Goal: Use online tool/utility: Utilize a website feature to perform a specific function

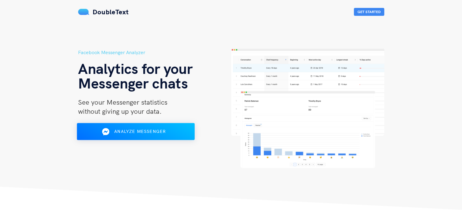
click at [150, 130] on span "Analyze Messenger" at bounding box center [140, 131] width 52 height 5
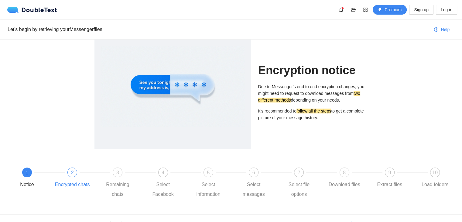
click at [73, 172] on span "2" at bounding box center [72, 172] width 3 height 5
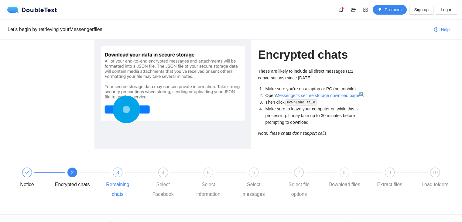
click at [118, 177] on div "3 Remaining chats" at bounding box center [122, 184] width 45 height 32
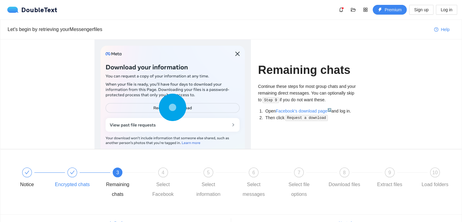
click at [81, 175] on div "Encrypted chats" at bounding box center [77, 179] width 45 height 22
